Goal: Task Accomplishment & Management: Complete application form

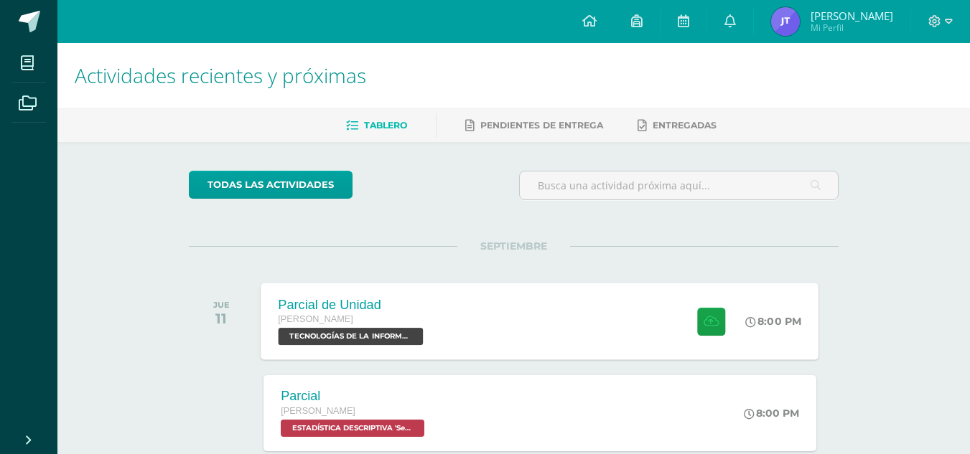
click at [690, 334] on span at bounding box center [707, 321] width 35 height 28
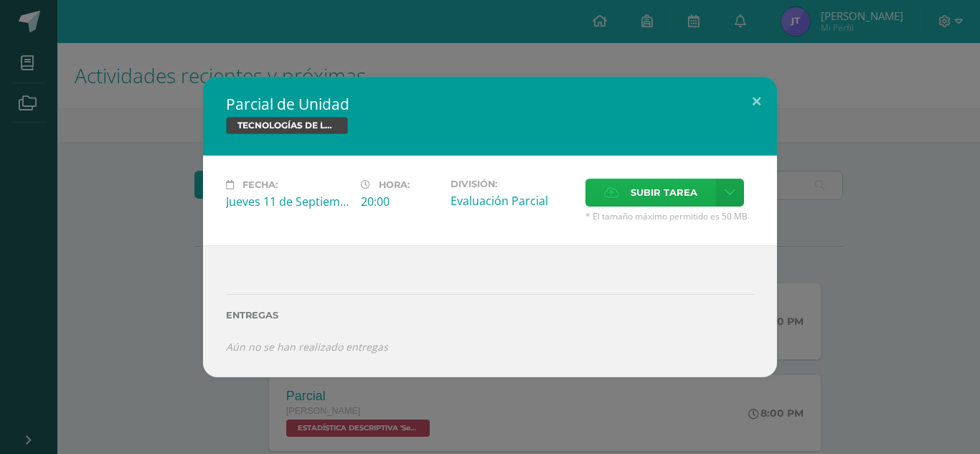
click at [620, 196] on label "Subir tarea" at bounding box center [651, 193] width 131 height 28
click at [0, 0] on input "Subir tarea" at bounding box center [0, 0] width 0 height 0
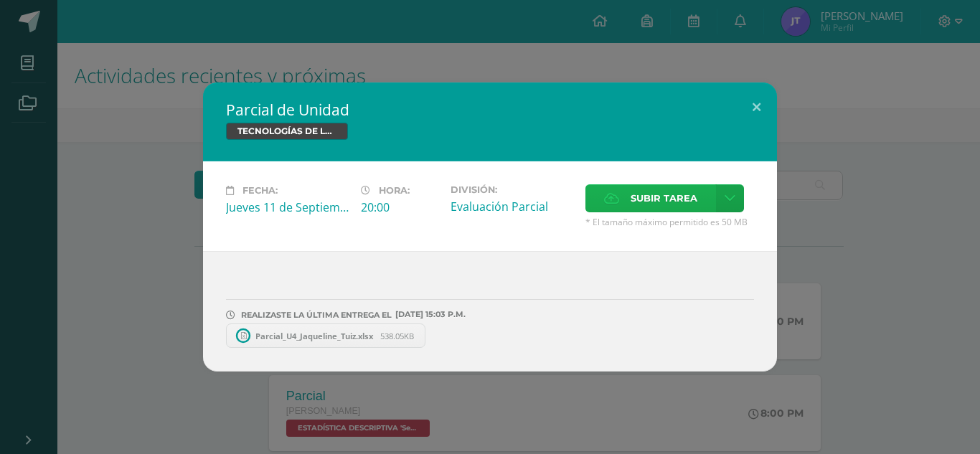
click at [672, 196] on span "Subir tarea" at bounding box center [664, 198] width 67 height 27
click at [0, 0] on input "Subir tarea" at bounding box center [0, 0] width 0 height 0
click at [748, 103] on button at bounding box center [756, 107] width 41 height 49
